Goal: Task Accomplishment & Management: Manage account settings

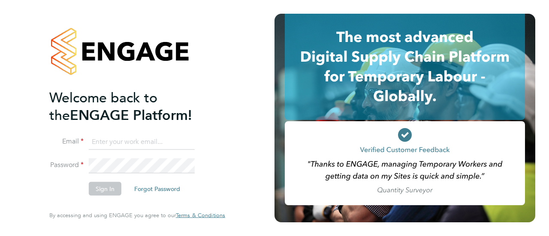
click at [110, 144] on input at bounding box center [142, 141] width 106 height 15
type input "[EMAIL_ADDRESS][PERSON_NAME][PERSON_NAME][DOMAIN_NAME]"
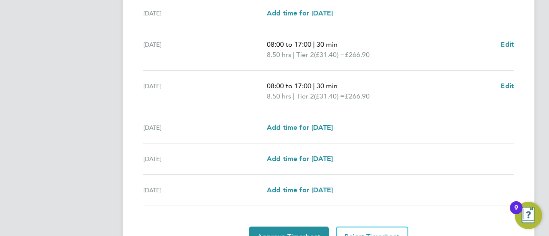
scroll to position [358, 0]
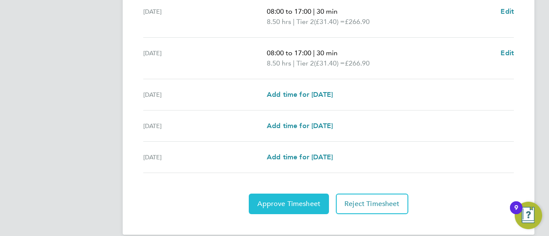
click at [285, 200] on span "Approve Timesheet" at bounding box center [288, 204] width 63 height 9
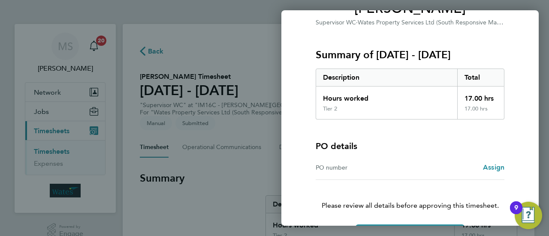
scroll to position [115, 0]
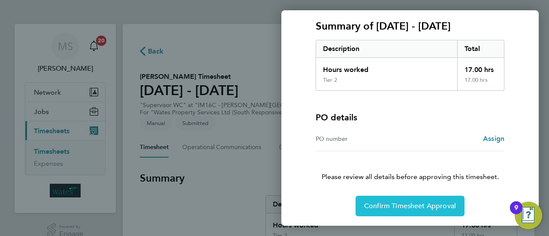
click at [409, 209] on span "Confirm Timesheet Approval" at bounding box center [410, 206] width 92 height 9
